Goal: Task Accomplishment & Management: Manage account settings

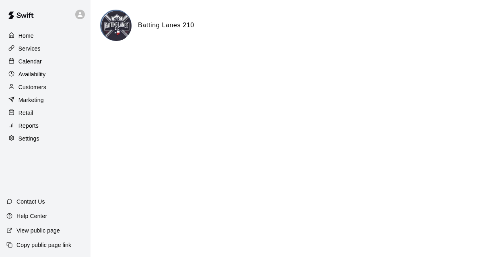
click at [26, 59] on p "Calendar" at bounding box center [30, 62] width 23 height 8
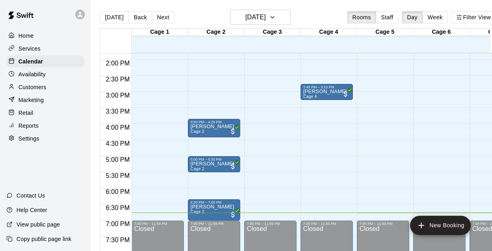
scroll to position [455, 0]
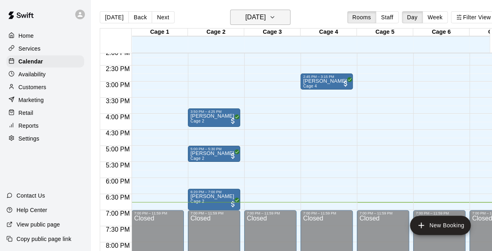
click at [260, 16] on h6 "[DATE]" at bounding box center [255, 17] width 21 height 11
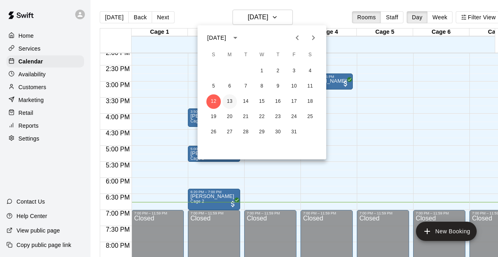
click at [226, 101] on button "13" at bounding box center [229, 102] width 14 height 14
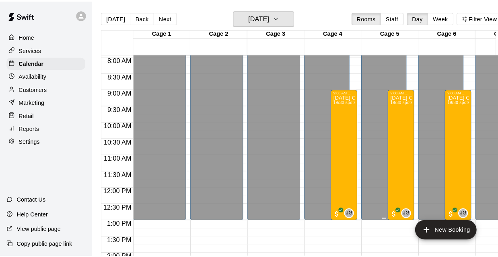
scroll to position [253, 0]
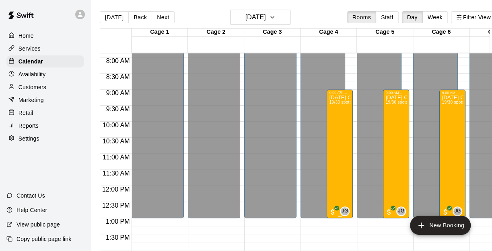
click at [336, 135] on div "[DATE] Camp [DATE] 19/30 spots" at bounding box center [339, 220] width 21 height 251
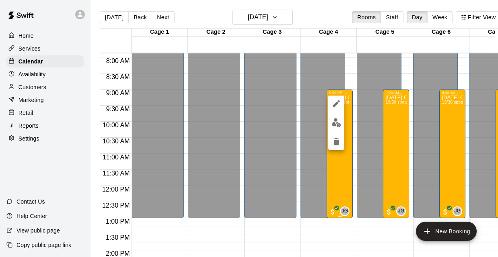
click at [336, 135] on div at bounding box center [249, 128] width 498 height 257
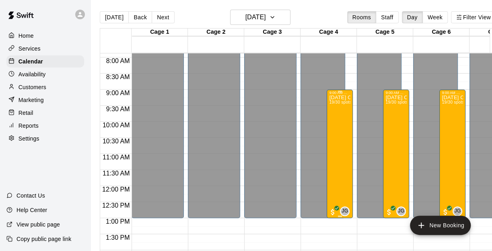
click at [336, 135] on div "[DATE] Camp [DATE] 19/30 spots" at bounding box center [339, 220] width 21 height 251
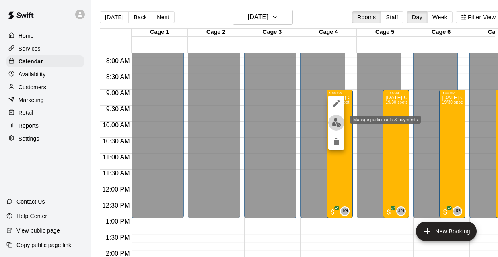
click at [339, 120] on img "edit" at bounding box center [336, 122] width 9 height 9
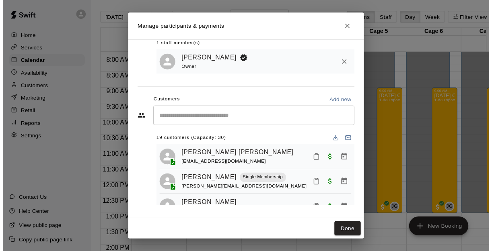
scroll to position [0, 0]
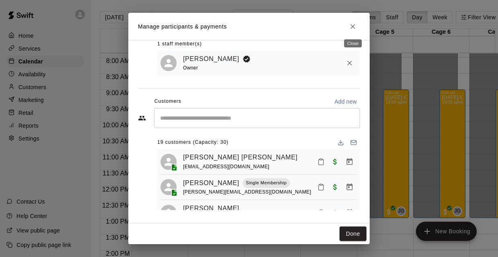
click at [356, 26] on icon "Close" at bounding box center [353, 27] width 8 height 8
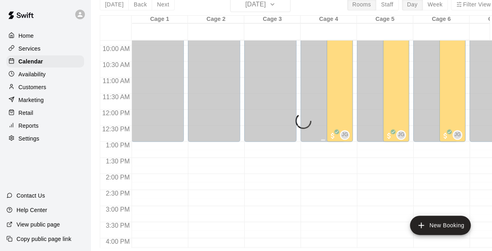
scroll to position [397, 0]
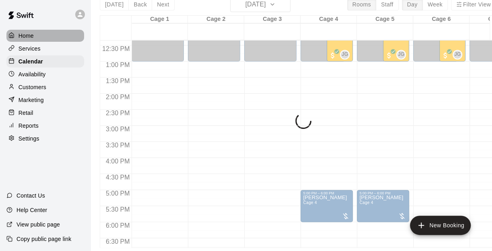
click at [43, 34] on div "Home" at bounding box center [45, 36] width 78 height 12
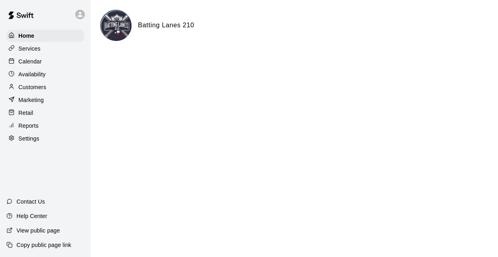
click at [46, 65] on div "Calendar" at bounding box center [45, 62] width 78 height 12
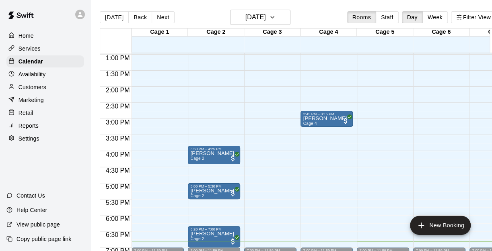
scroll to position [414, 0]
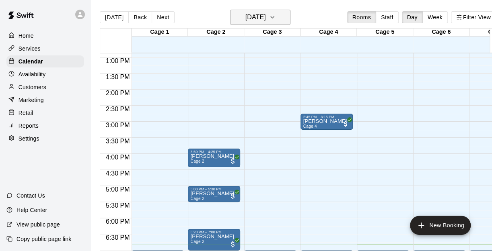
click at [265, 13] on h6 "[DATE]" at bounding box center [255, 17] width 21 height 11
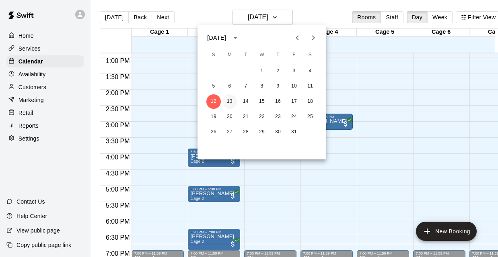
click at [233, 99] on button "13" at bounding box center [229, 102] width 14 height 14
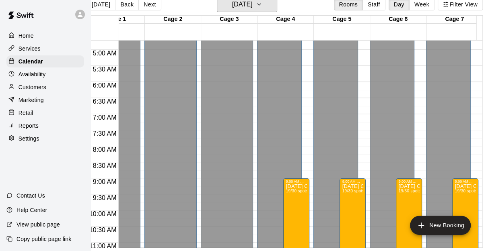
scroll to position [133, 31]
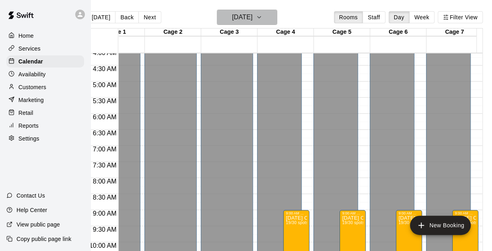
click at [252, 18] on h6 "[DATE]" at bounding box center [242, 17] width 21 height 11
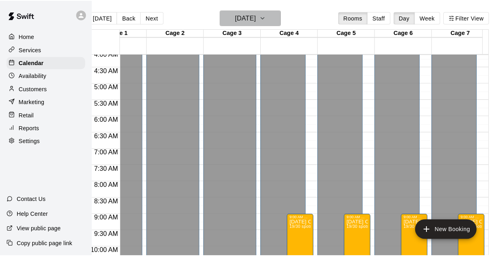
scroll to position [0, 12]
